Goal: Check status

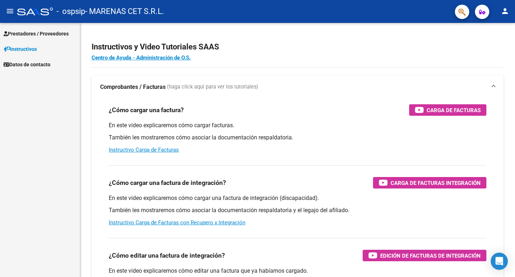
click at [48, 30] on span "Prestadores / Proveedores" at bounding box center [36, 34] width 65 height 8
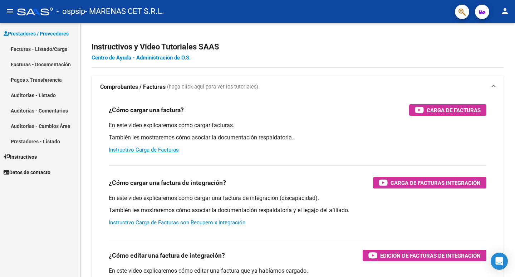
click at [54, 48] on link "Facturas - Listado/Carga" at bounding box center [40, 48] width 80 height 15
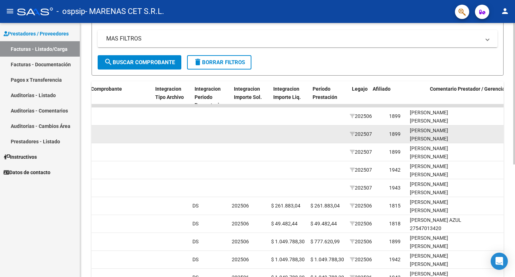
scroll to position [0, 745]
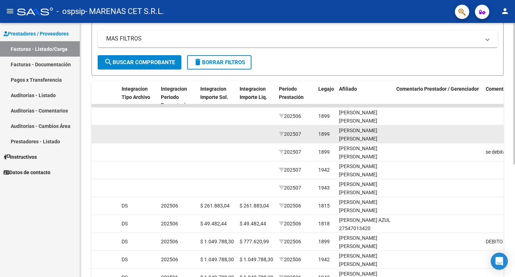
drag, startPoint x: 417, startPoint y: 130, endPoint x: 418, endPoint y: 136, distance: 6.5
click at [418, 136] on div "87107 A01 - OSPSIP Integración - Discapacidad MARENAS CET S.R.L. 30716000474 Fa…" at bounding box center [101, 134] width 1508 height 18
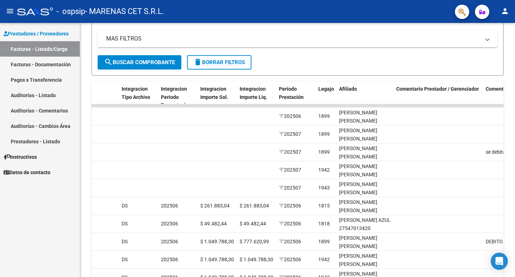
drag, startPoint x: 385, startPoint y: 159, endPoint x: 6, endPoint y: 147, distance: 379.1
click at [6, 147] on mat-sidenav-container "Prestadores / Proveedores Facturas - Listado/Carga Facturas - Documentación Pag…" at bounding box center [257, 150] width 515 height 254
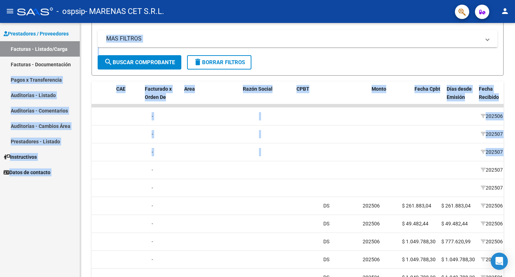
scroll to position [0, 0]
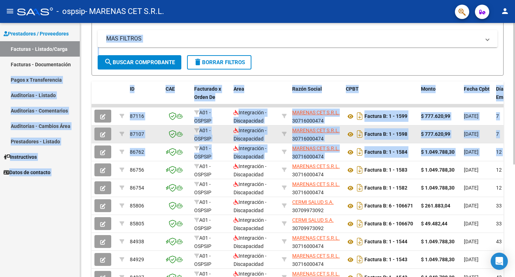
drag, startPoint x: 333, startPoint y: 143, endPoint x: 151, endPoint y: 130, distance: 182.2
click at [1, 77] on mat-sidenav-container "Prestadores / Proveedores Facturas - Listado/Carga Facturas - Documentación Pag…" at bounding box center [257, 150] width 515 height 254
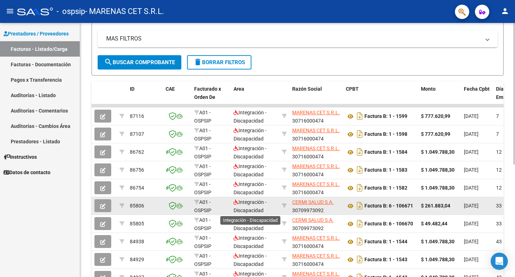
click at [256, 207] on span "Integración - Discapacidad" at bounding box center [250, 206] width 33 height 14
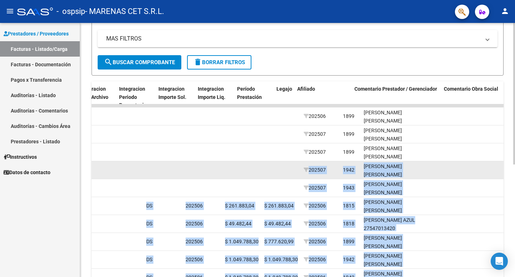
scroll to position [0, 787]
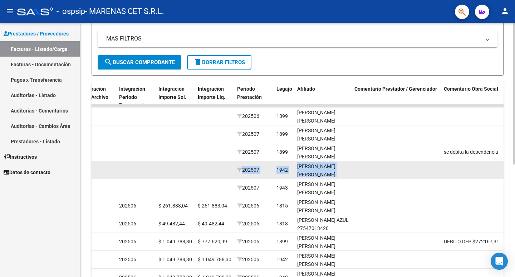
drag, startPoint x: 428, startPoint y: 168, endPoint x: 385, endPoint y: 169, distance: 42.6
click at [385, 169] on div "86756 A01 - OSPSIP Integración - Discapacidad MARENAS CET S.R.L. 30716000474 Fa…" at bounding box center [59, 170] width 1508 height 18
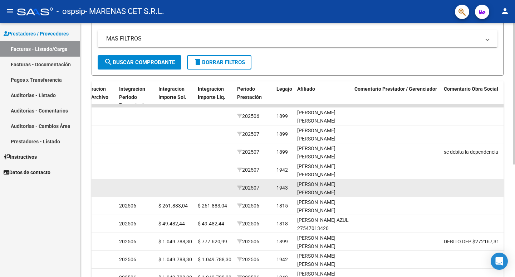
click at [340, 188] on div "[PERSON_NAME] [PERSON_NAME] [PERSON_NAME] 20461045732" at bounding box center [323, 196] width 52 height 33
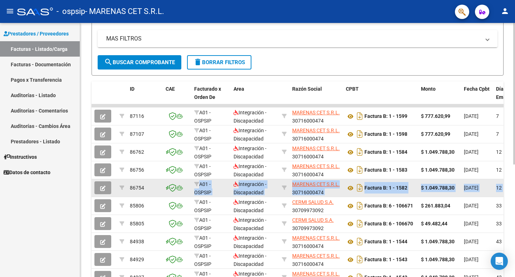
scroll to position [0, 0]
drag, startPoint x: 310, startPoint y: 180, endPoint x: 146, endPoint y: 194, distance: 164.9
